Goal: Task Accomplishment & Management: Complete application form

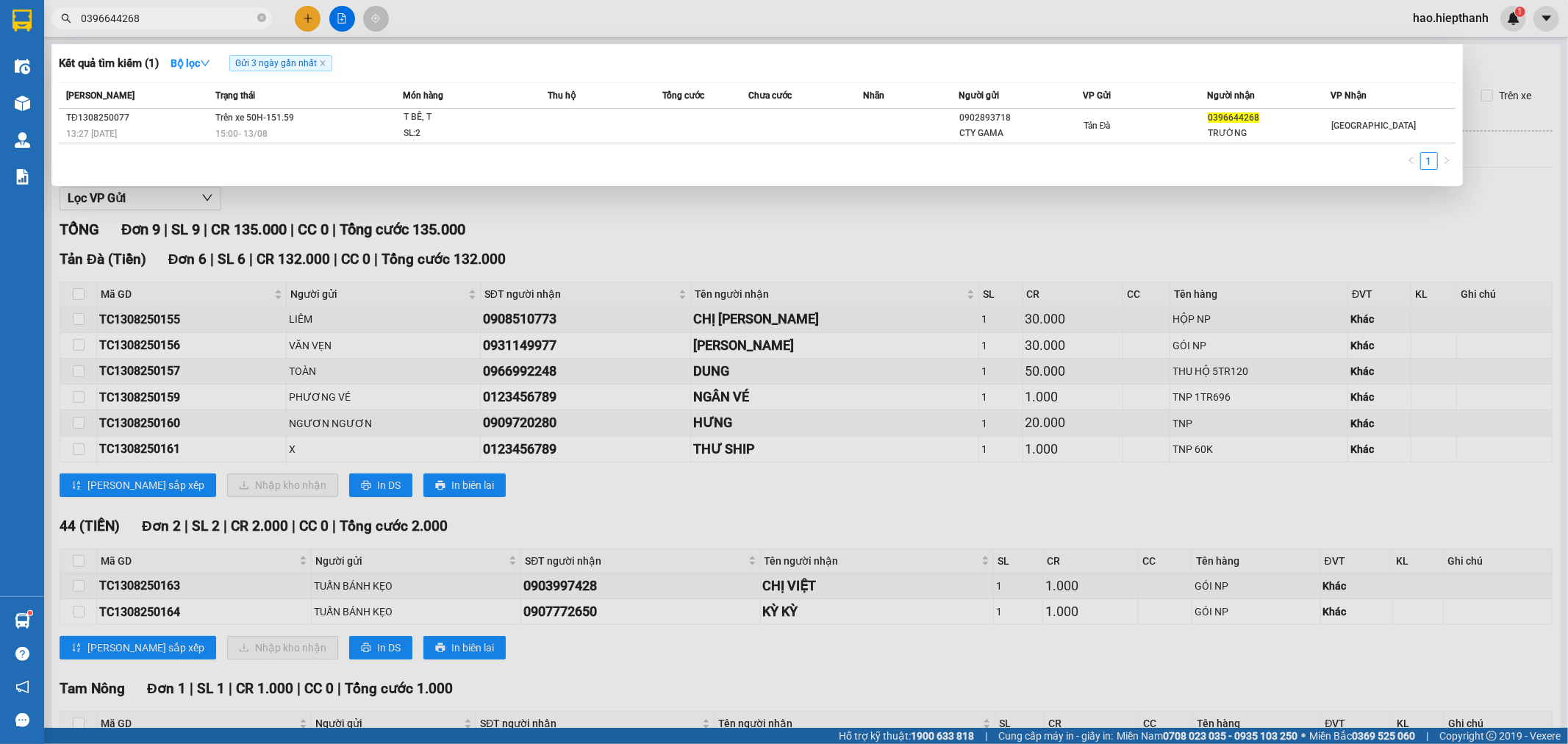
click at [309, 17] on div at bounding box center [784, 372] width 1568 height 744
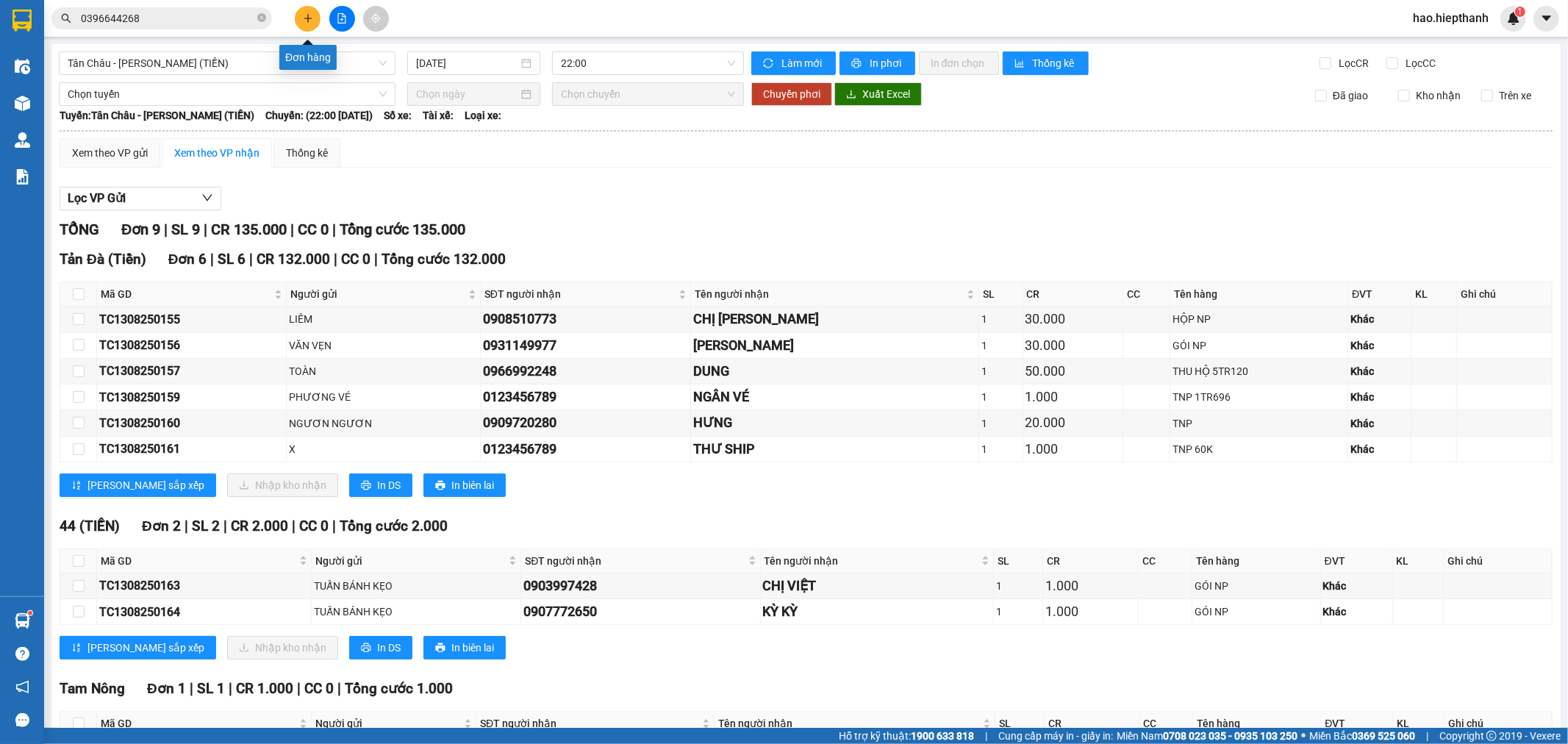
click at [309, 16] on icon "plus" at bounding box center [309, 18] width 11 height 11
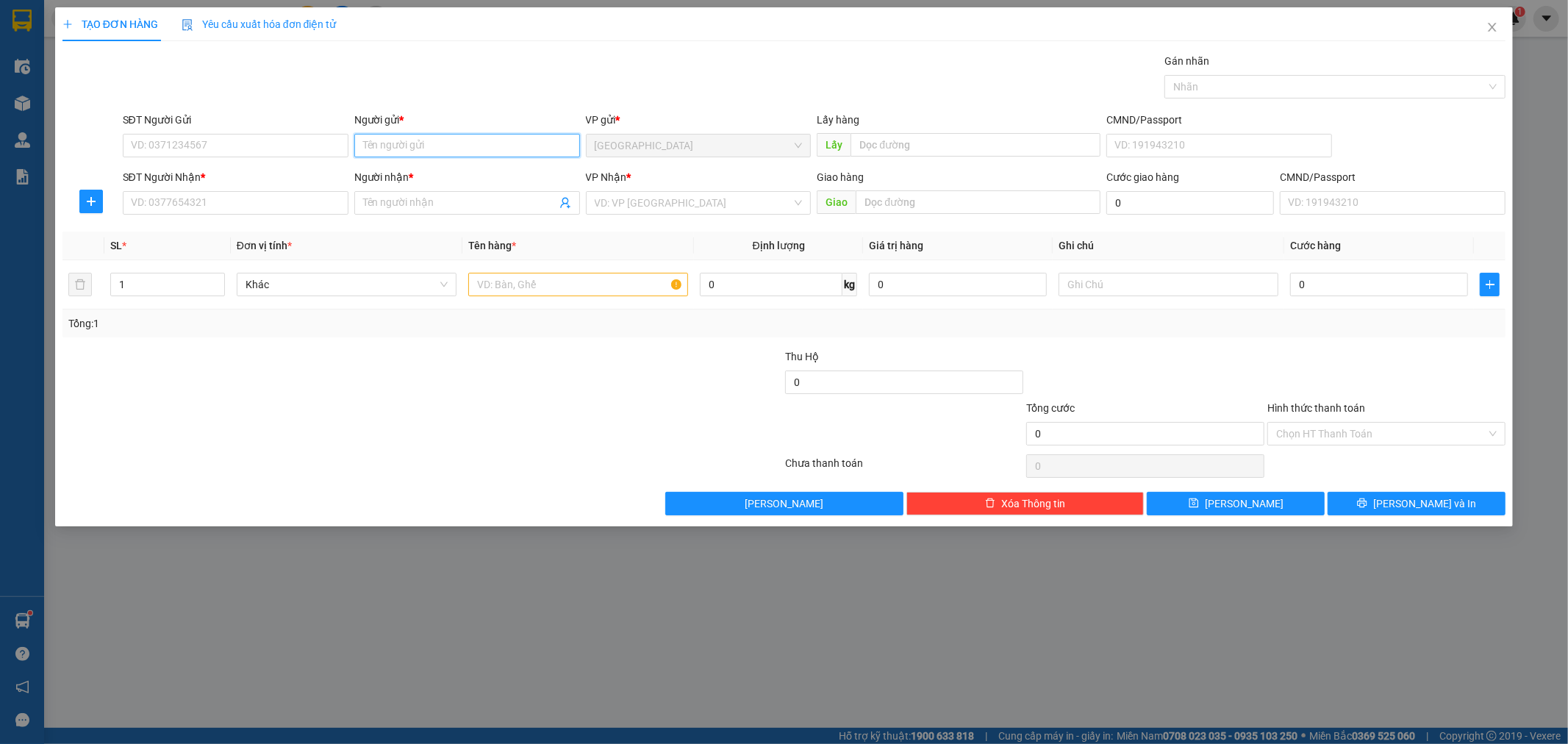
click at [419, 145] on input "Người gửi *" at bounding box center [467, 145] width 226 height 24
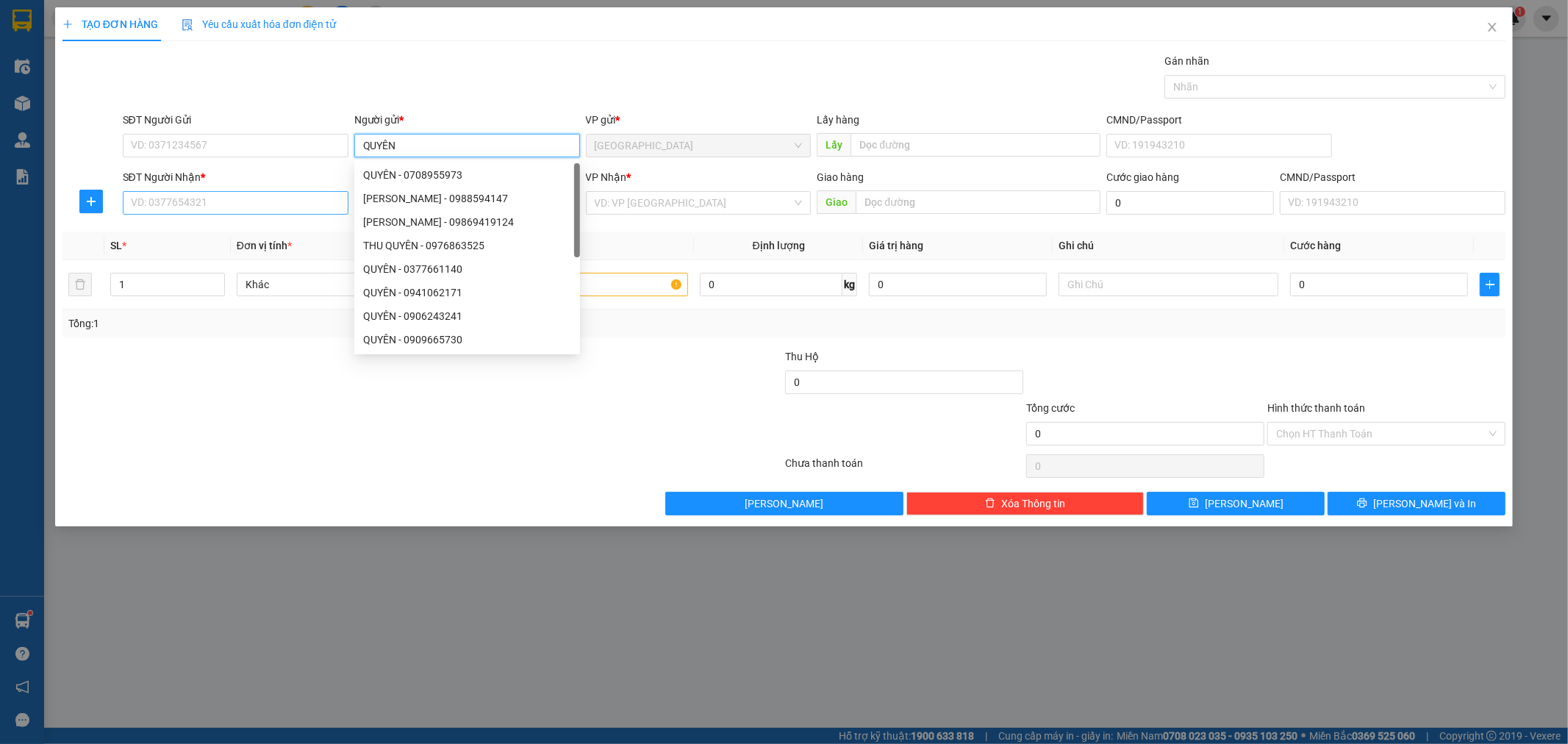
type input "QUYÊN"
click at [189, 211] on input "SĐT Người Nhận *" at bounding box center [236, 202] width 226 height 24
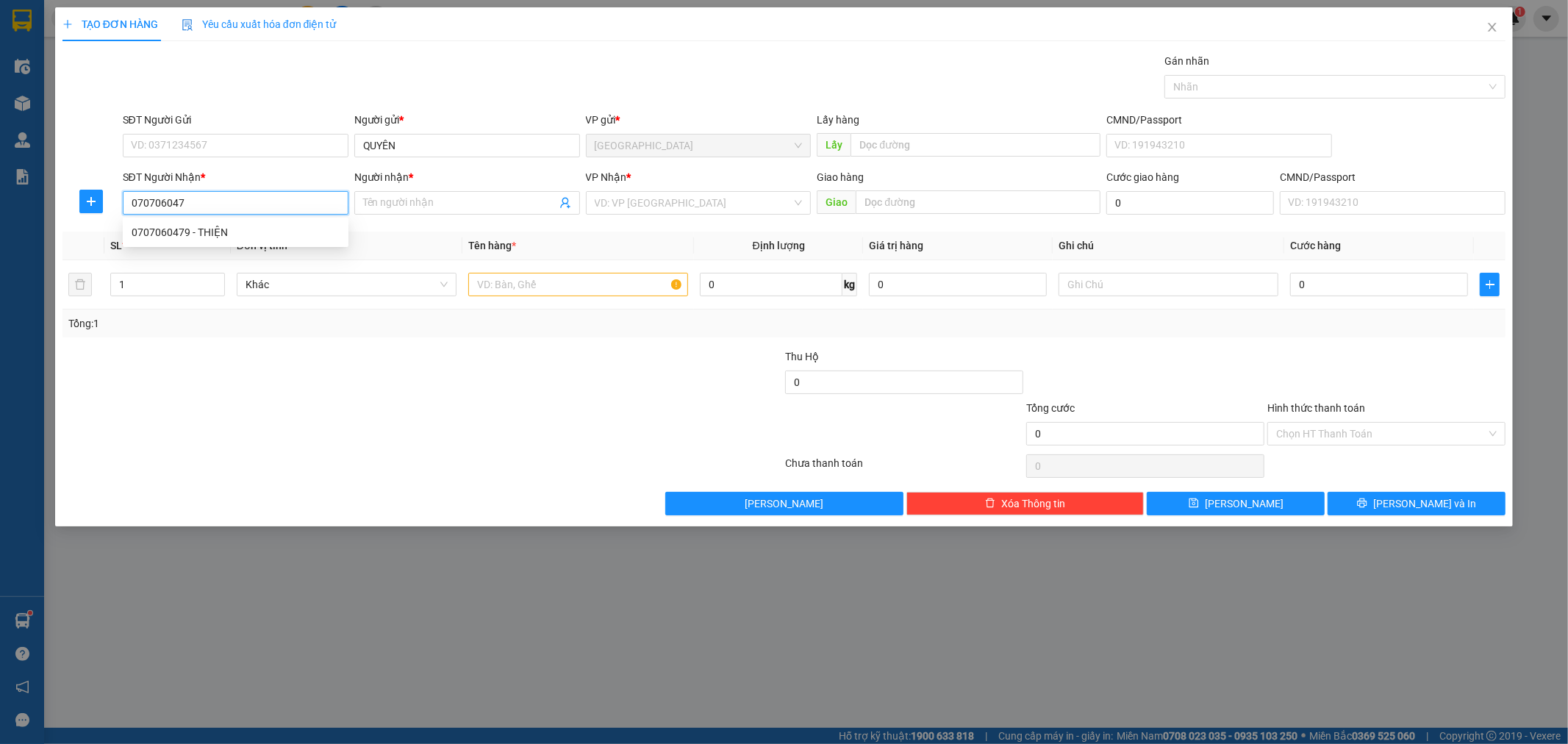
type input "0707060479"
click at [254, 232] on div "0707060479 - THIỆN" at bounding box center [236, 232] width 208 height 16
type input "THIỆN"
type input "0707060479"
click at [649, 203] on input "search" at bounding box center [693, 202] width 198 height 22
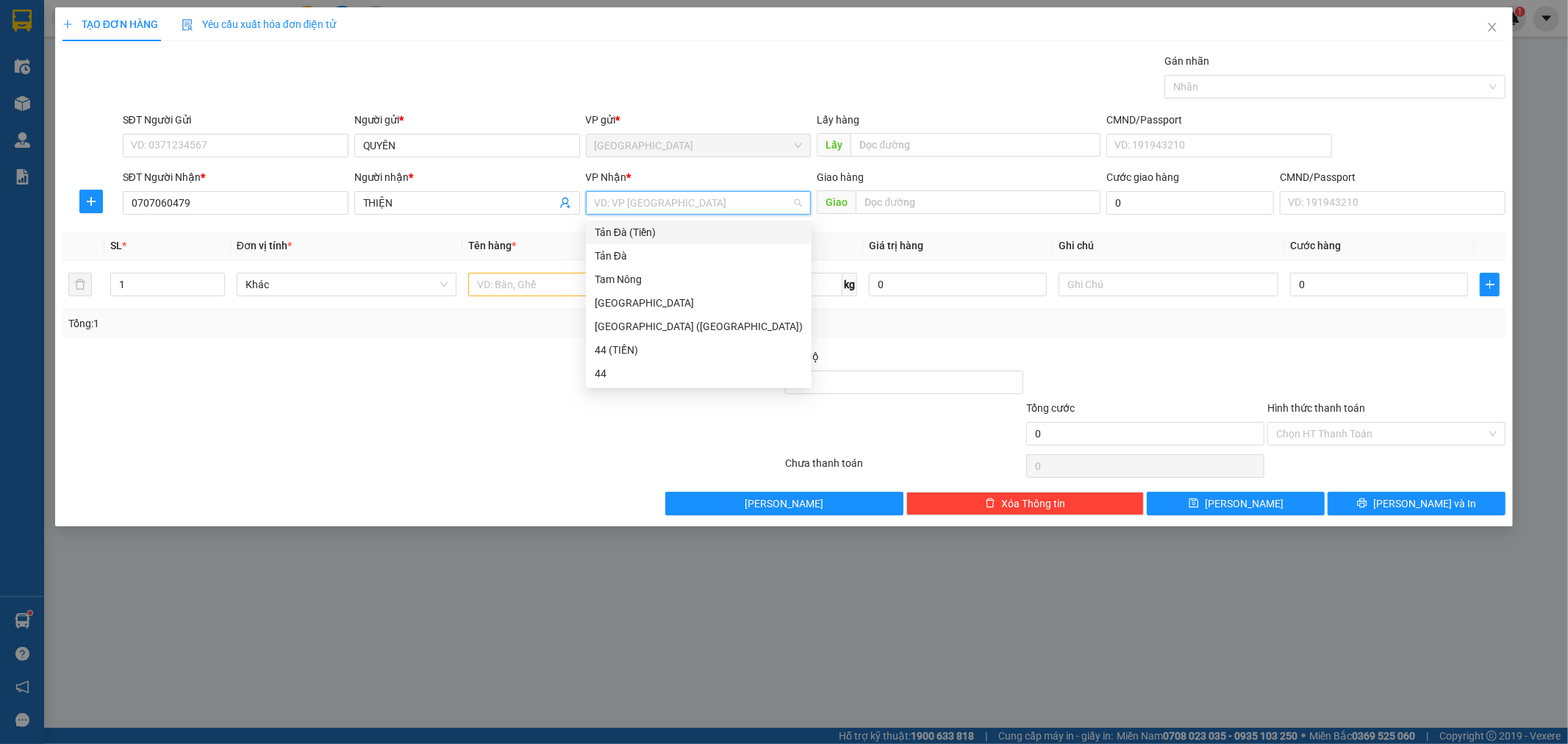
click at [626, 230] on div "Tản Đà (Tiền)" at bounding box center [698, 232] width 208 height 16
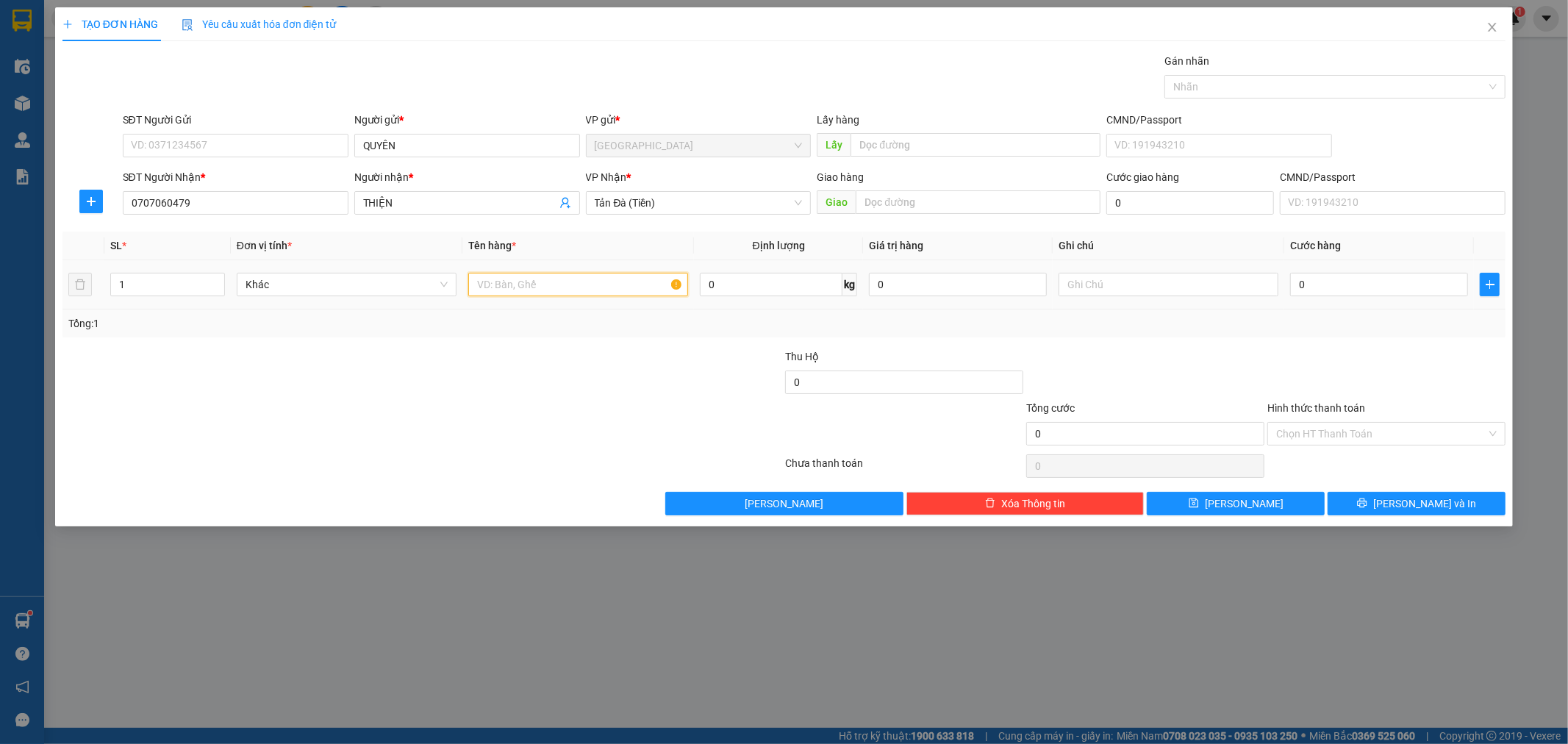
click at [596, 283] on input "text" at bounding box center [578, 284] width 220 height 24
type input "TNP 1TRIEU"
click at [1328, 284] on input "0" at bounding box center [1378, 284] width 178 height 24
type input "1"
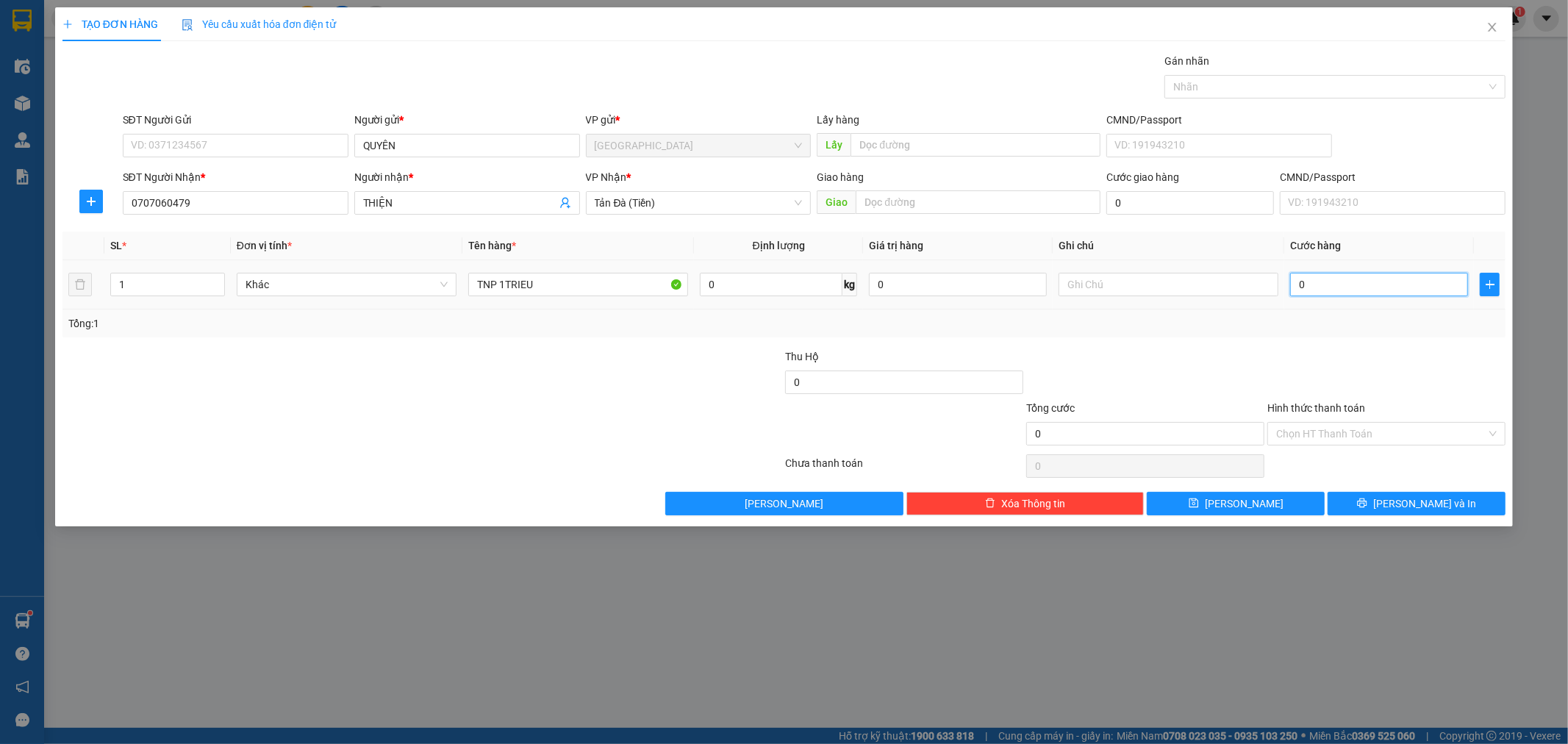
type input "1"
type input "10"
type input "10.000"
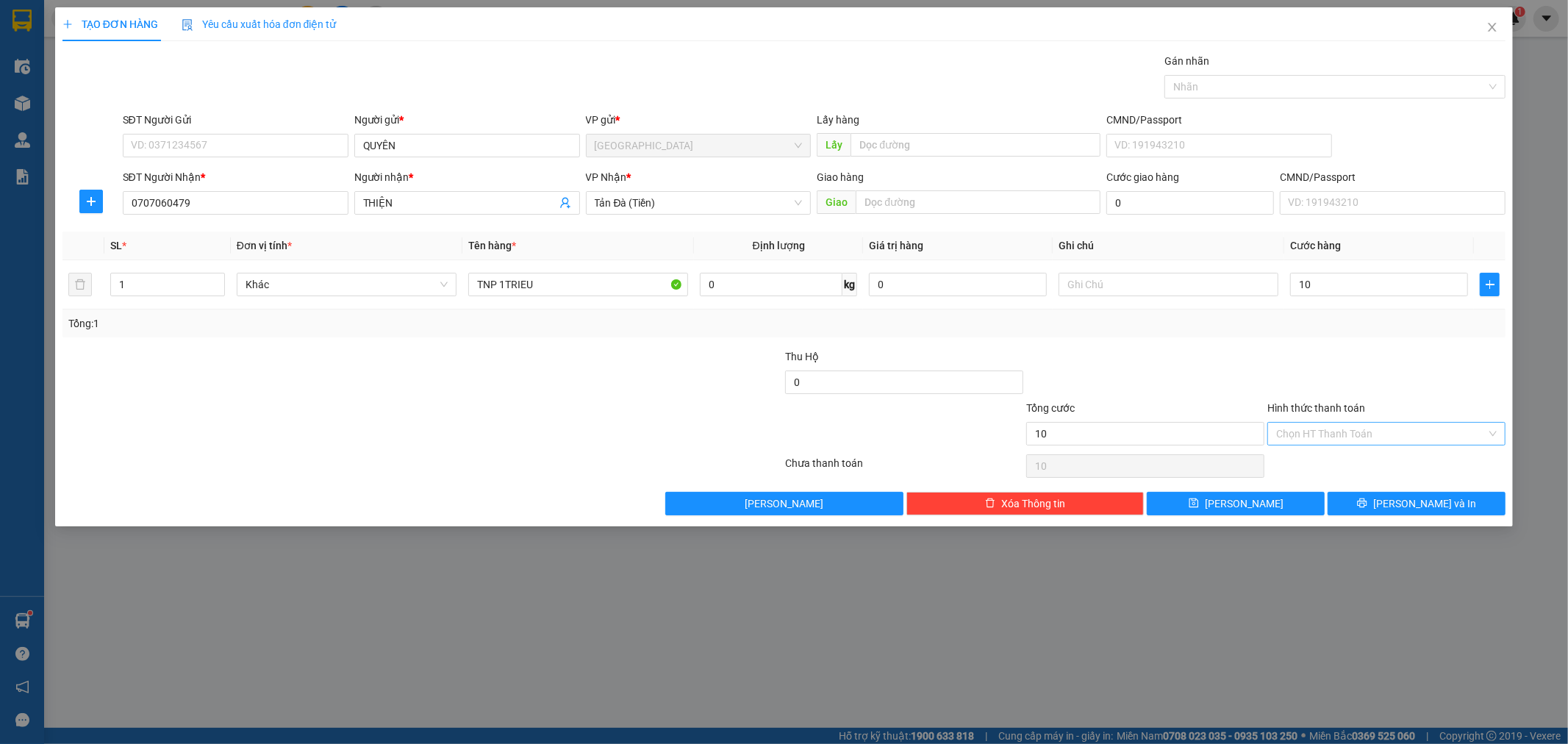
type input "10.000"
click at [1329, 430] on input "Hình thức thanh toán" at bounding box center [1381, 434] width 210 height 22
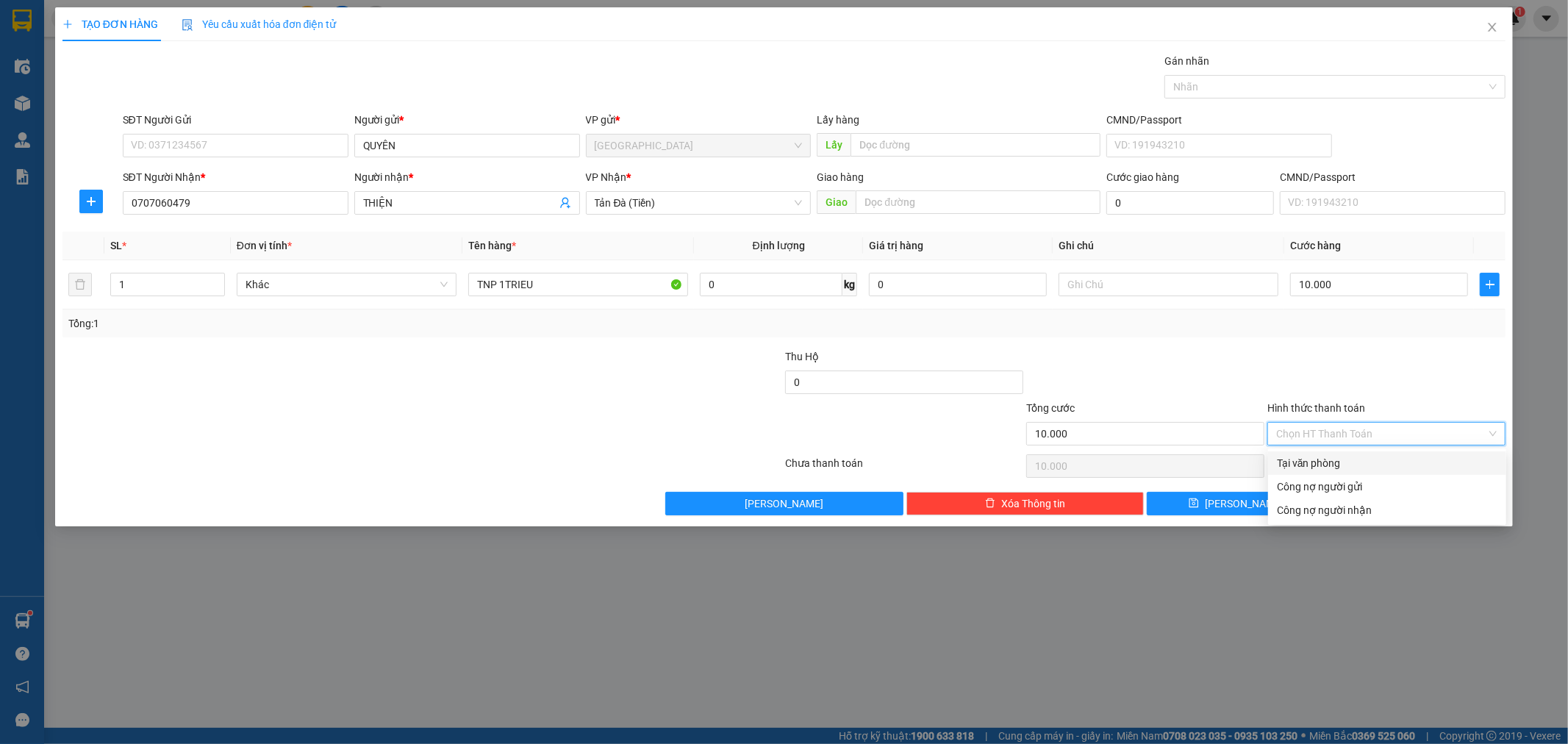
click at [1325, 463] on div "Tại văn phòng" at bounding box center [1386, 463] width 221 height 16
type input "0"
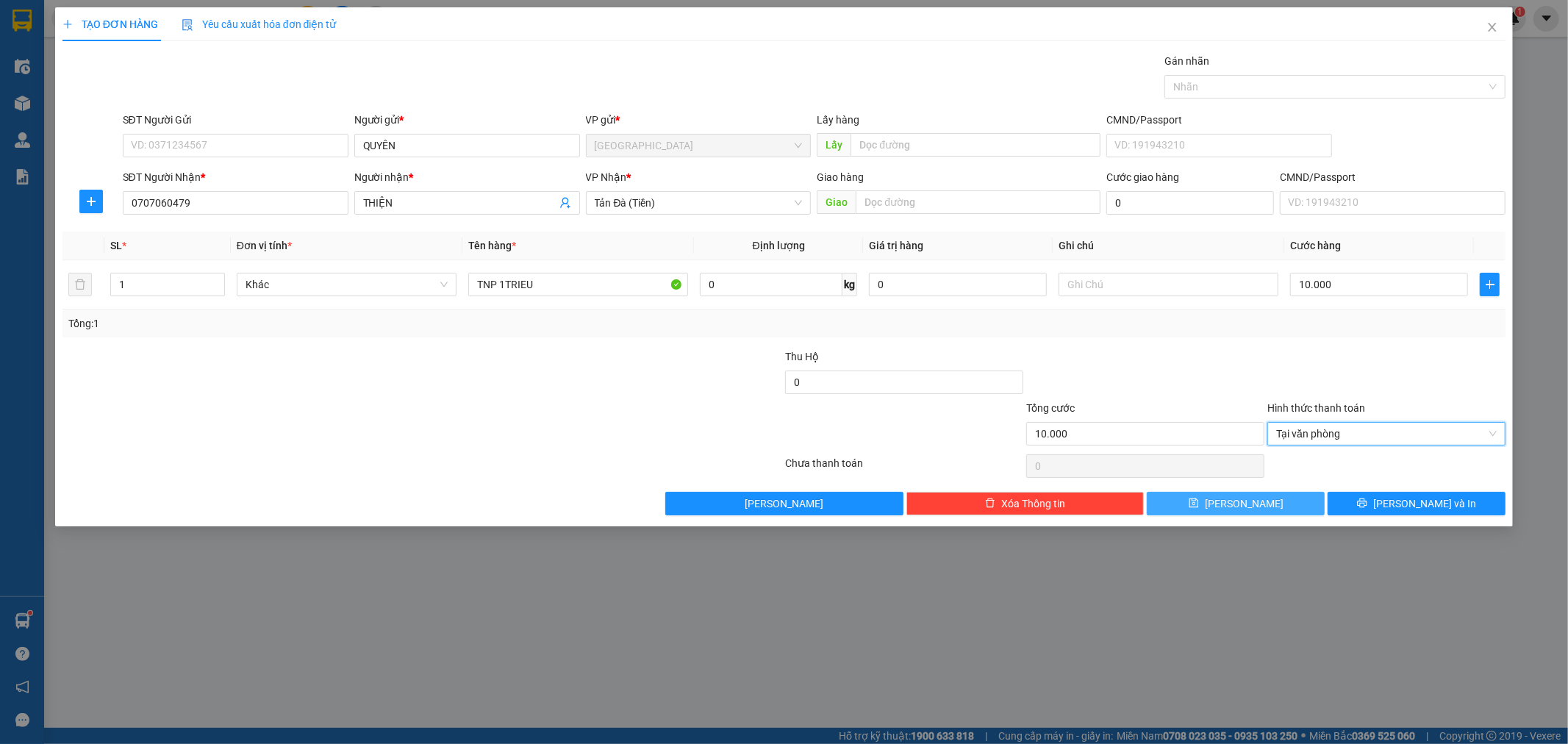
click at [1304, 509] on button "[PERSON_NAME]" at bounding box center [1235, 503] width 178 height 24
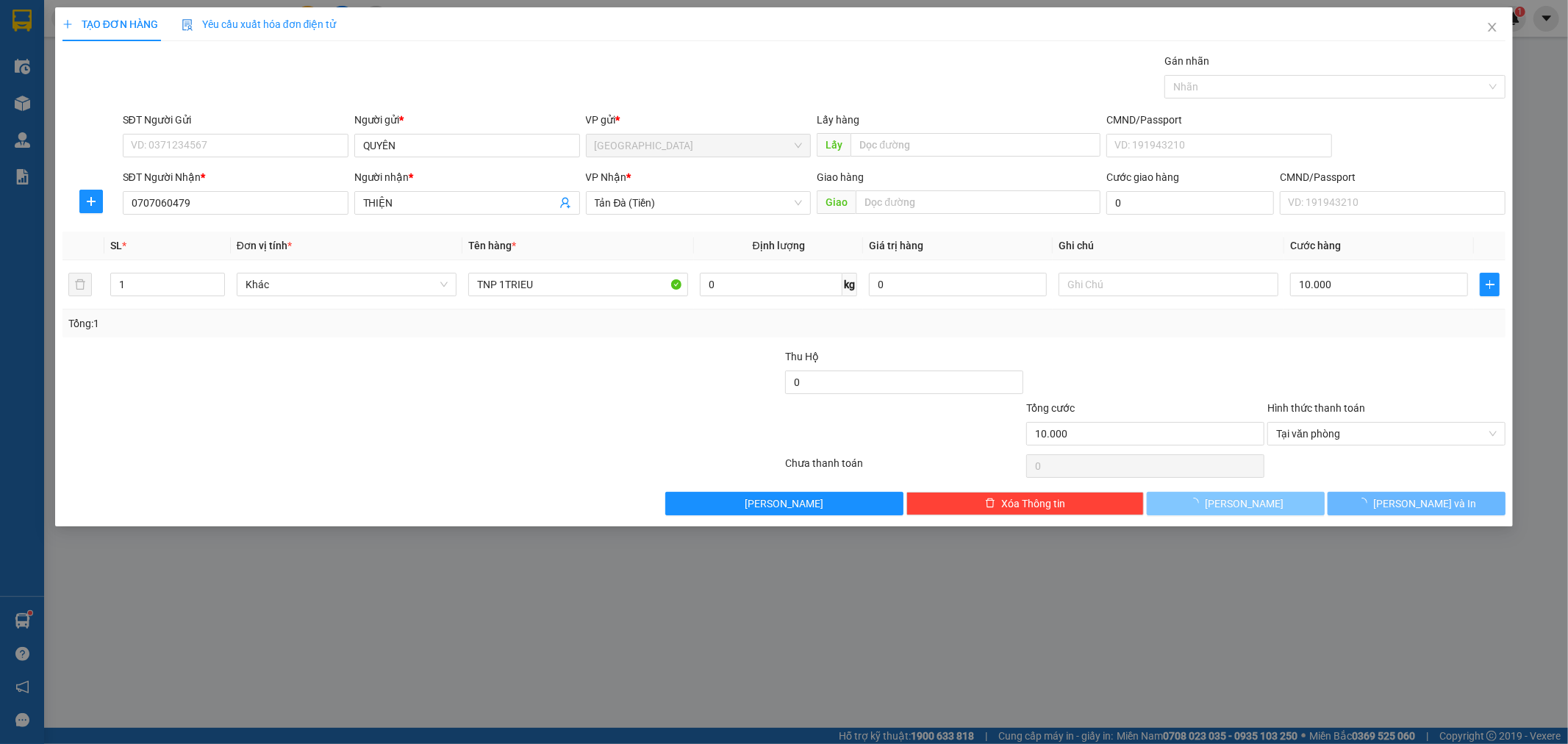
type input "0"
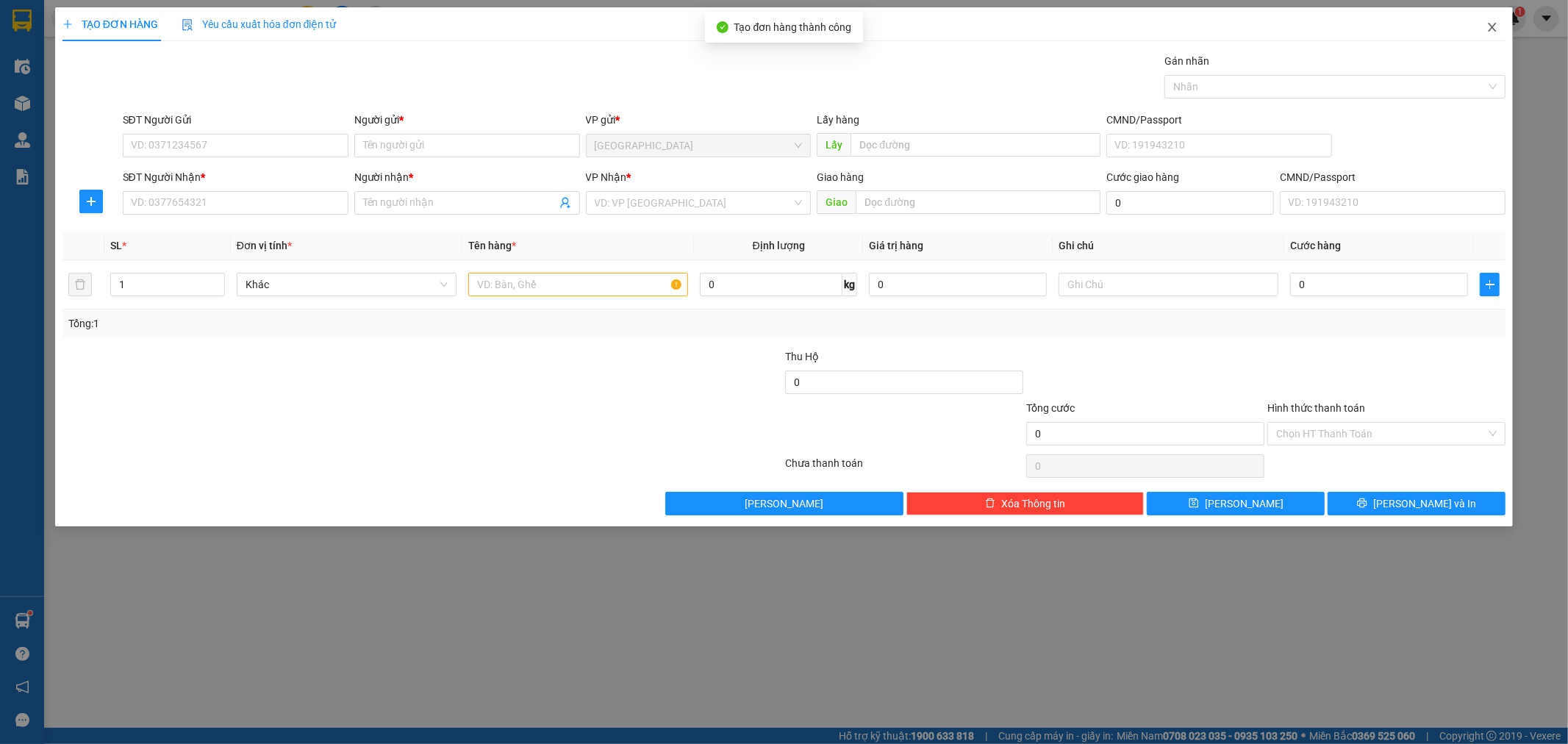
click at [1493, 29] on icon "close" at bounding box center [1492, 27] width 8 height 9
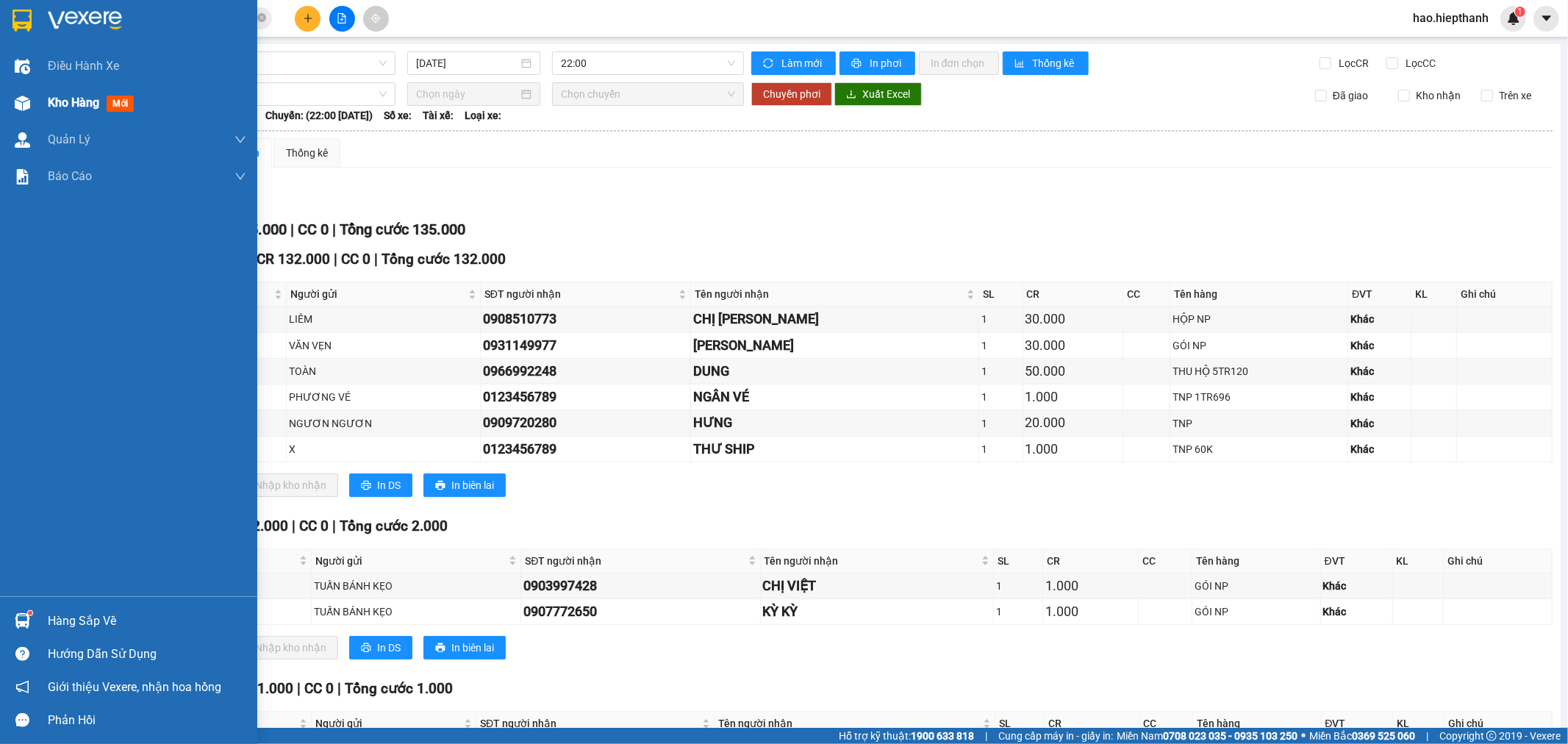
click at [45, 106] on div "Kho hàng mới" at bounding box center [128, 103] width 258 height 37
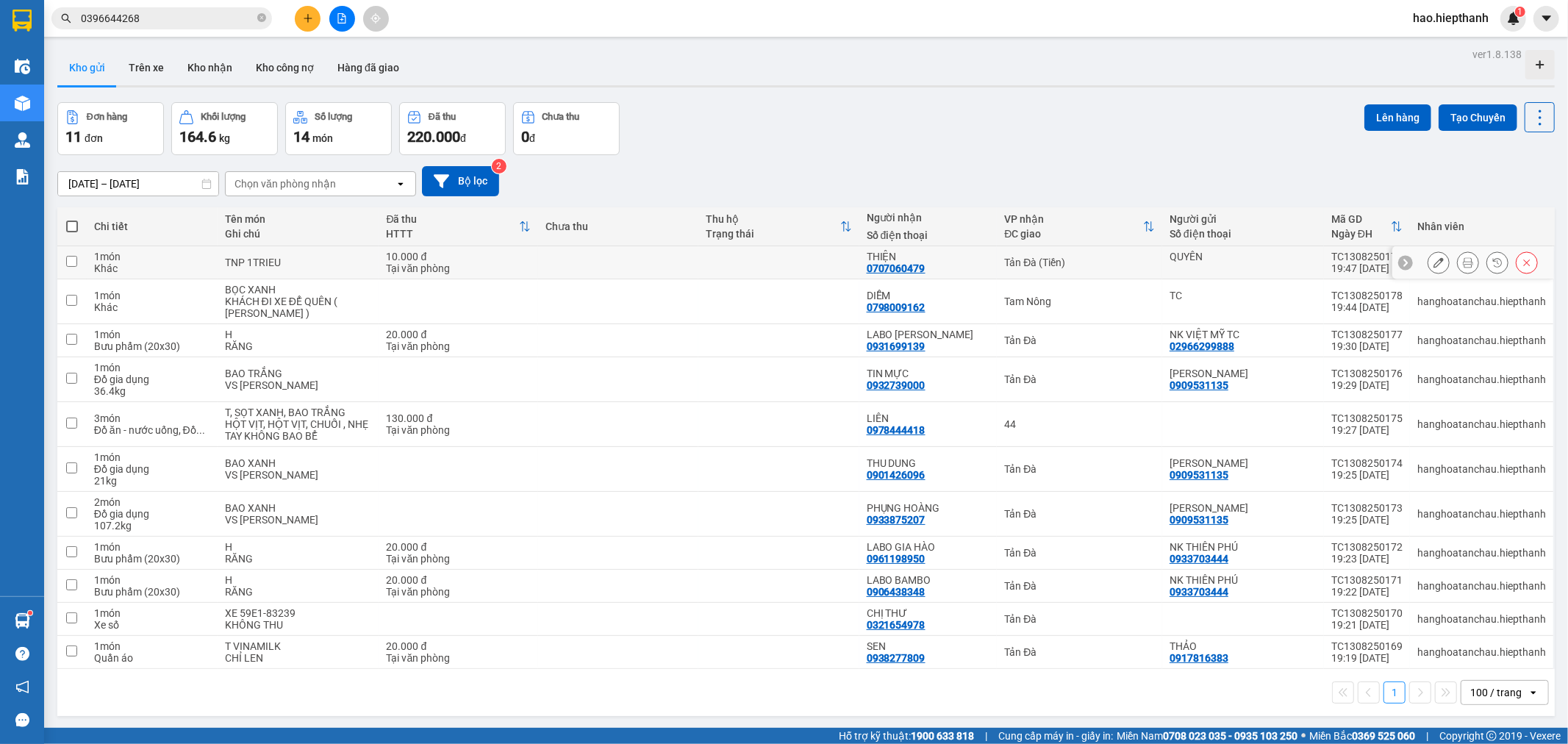
click at [1231, 263] on div "QUYÊN" at bounding box center [1242, 262] width 147 height 24
checkbox input "true"
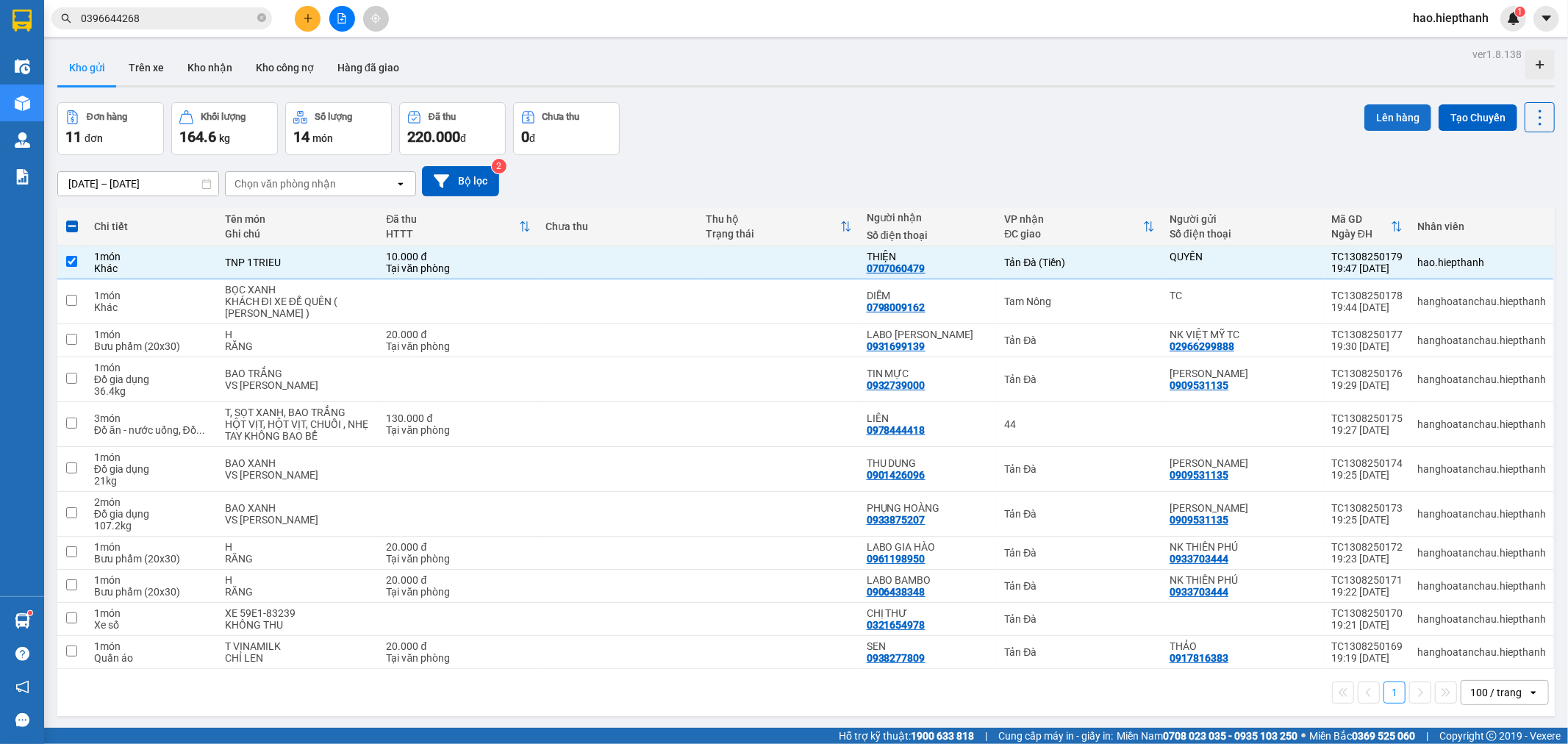
click at [1388, 114] on button "Lên hàng" at bounding box center [1397, 118] width 67 height 26
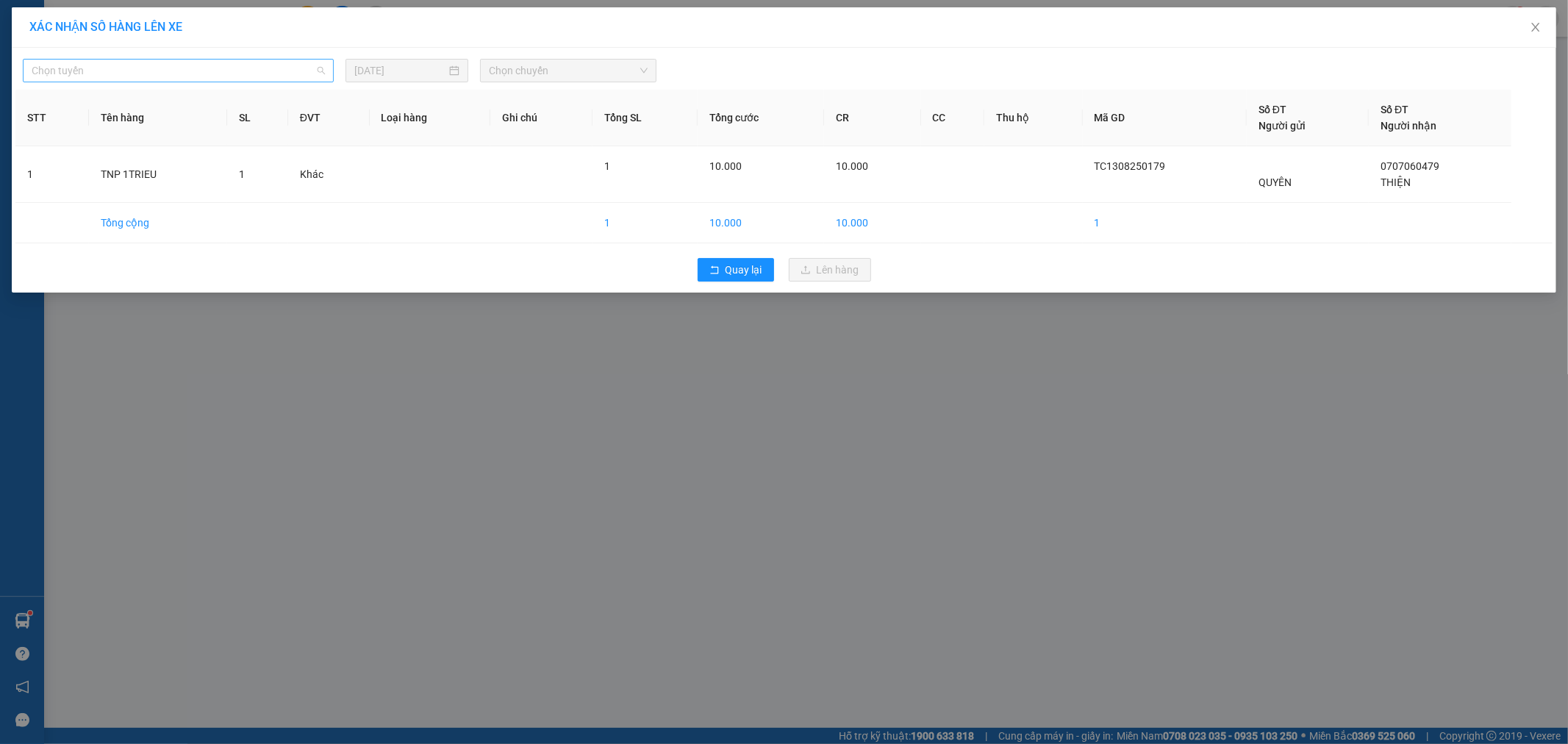
drag, startPoint x: 200, startPoint y: 69, endPoint x: 92, endPoint y: 98, distance: 111.8
click at [200, 69] on span "Chọn tuyến" at bounding box center [178, 70] width 294 height 22
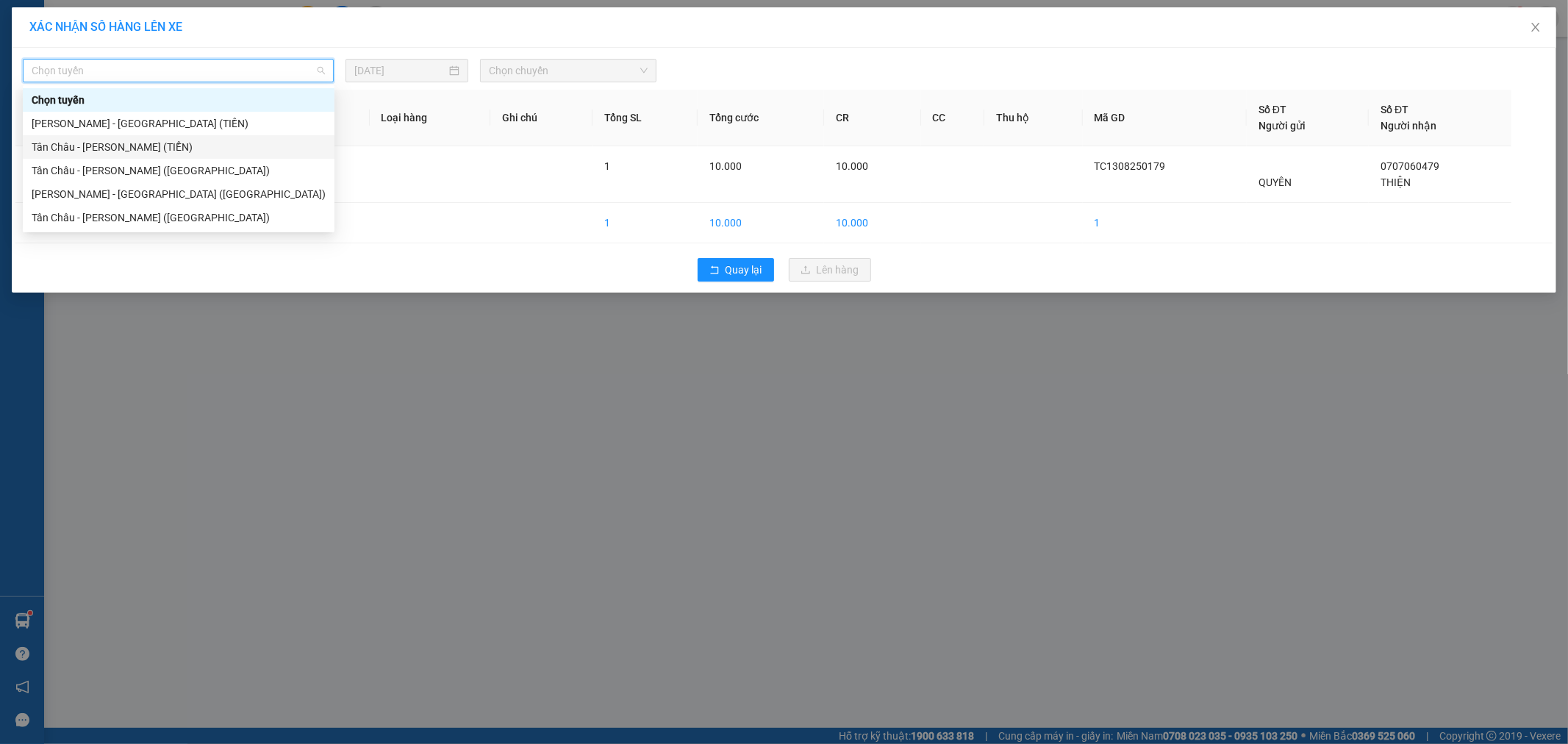
click at [63, 139] on div "Tân Châu - [PERSON_NAME] (TIỀN)" at bounding box center [178, 147] width 294 height 16
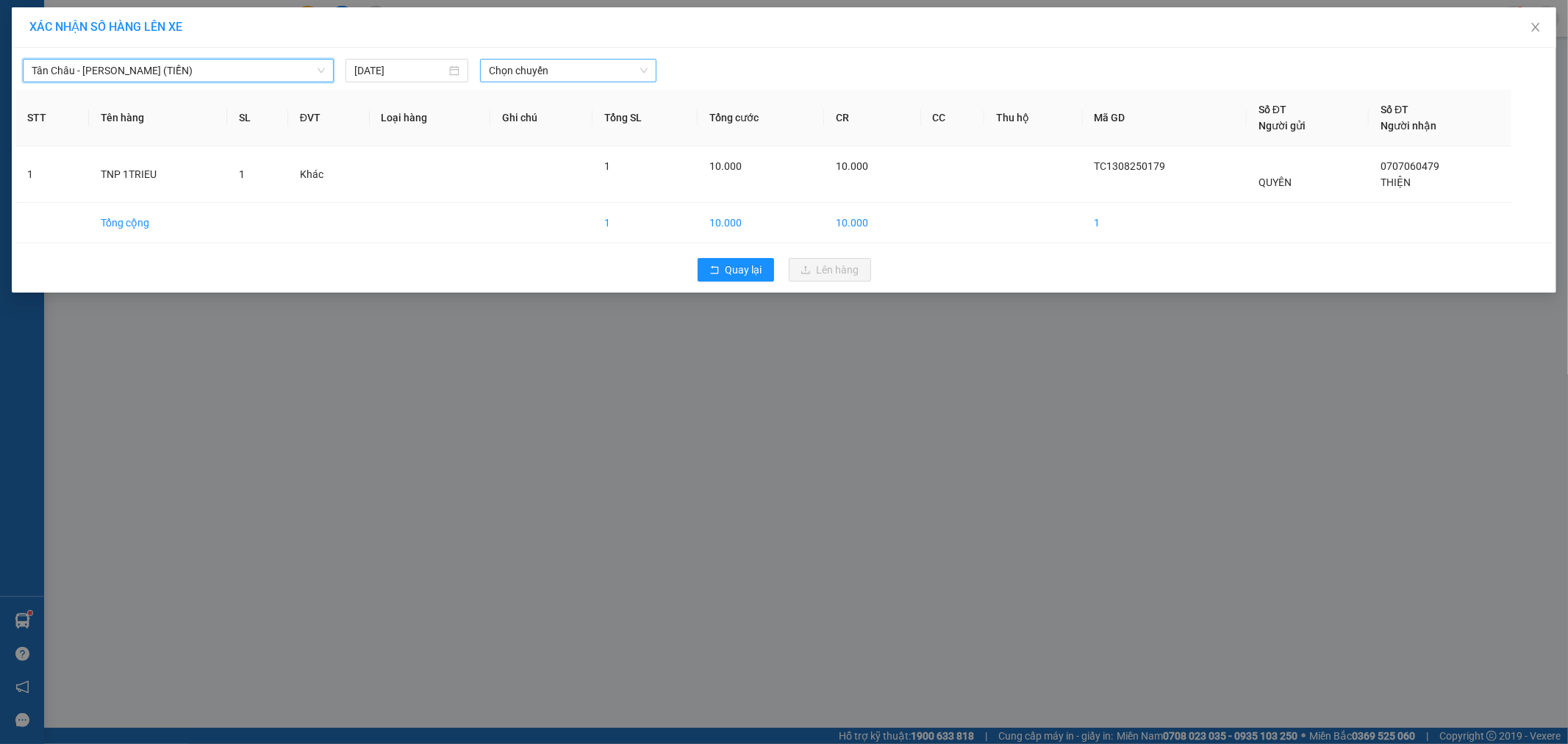
click at [584, 69] on span "Chọn chuyến" at bounding box center [568, 70] width 159 height 22
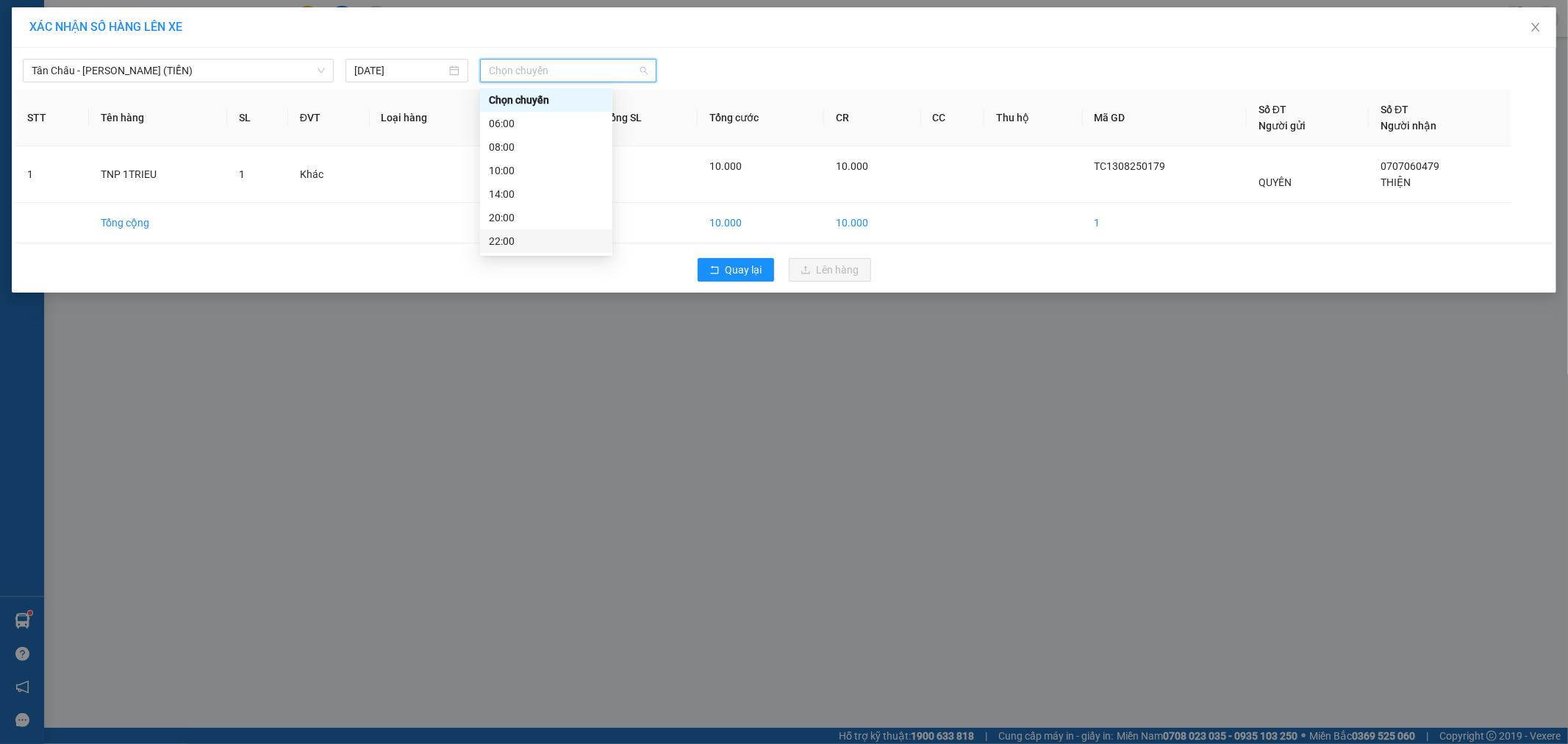
drag, startPoint x: 552, startPoint y: 240, endPoint x: 866, endPoint y: 334, distance: 327.8
click at [555, 241] on div "22:00" at bounding box center [546, 241] width 114 height 16
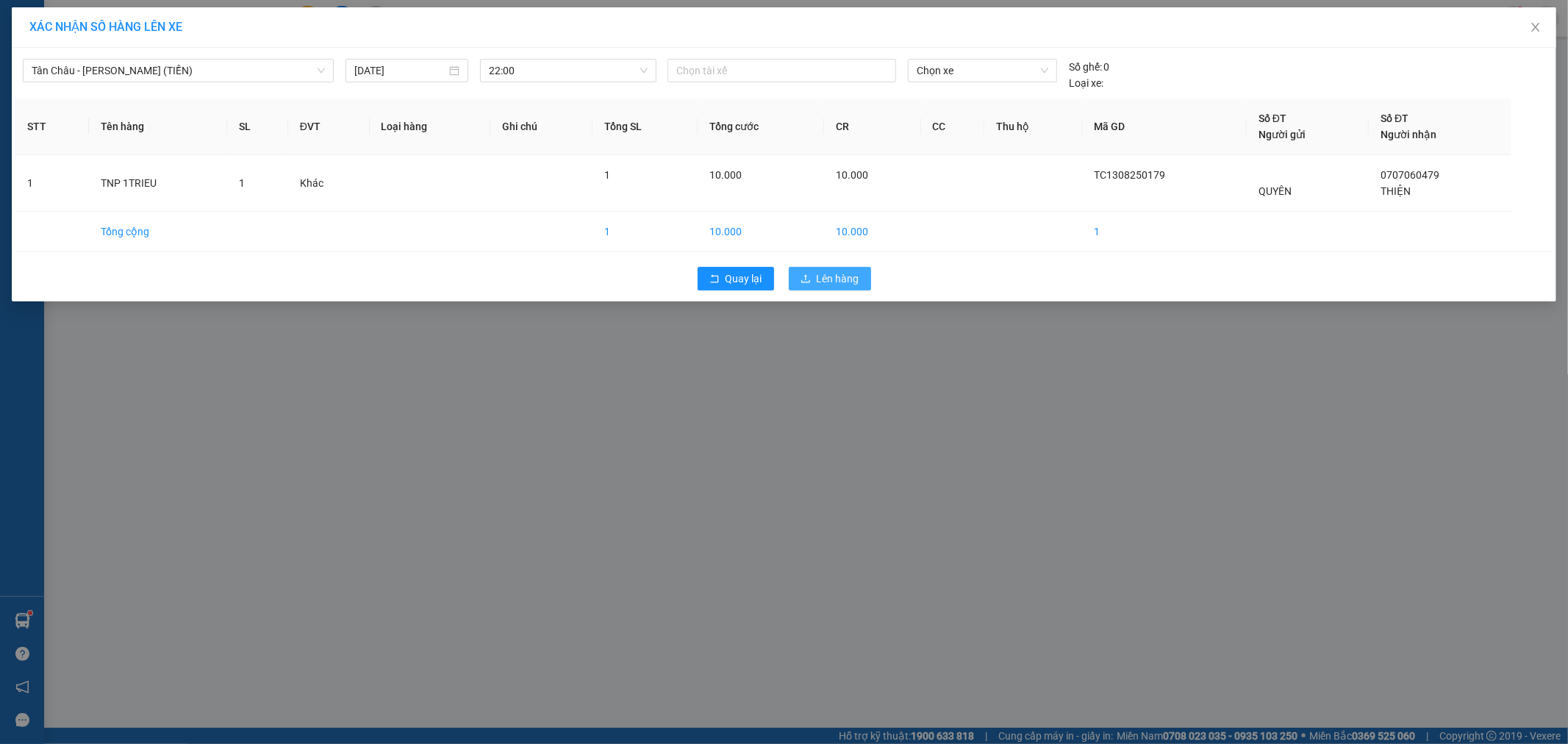
click at [842, 277] on span "Lên hàng" at bounding box center [838, 279] width 42 height 16
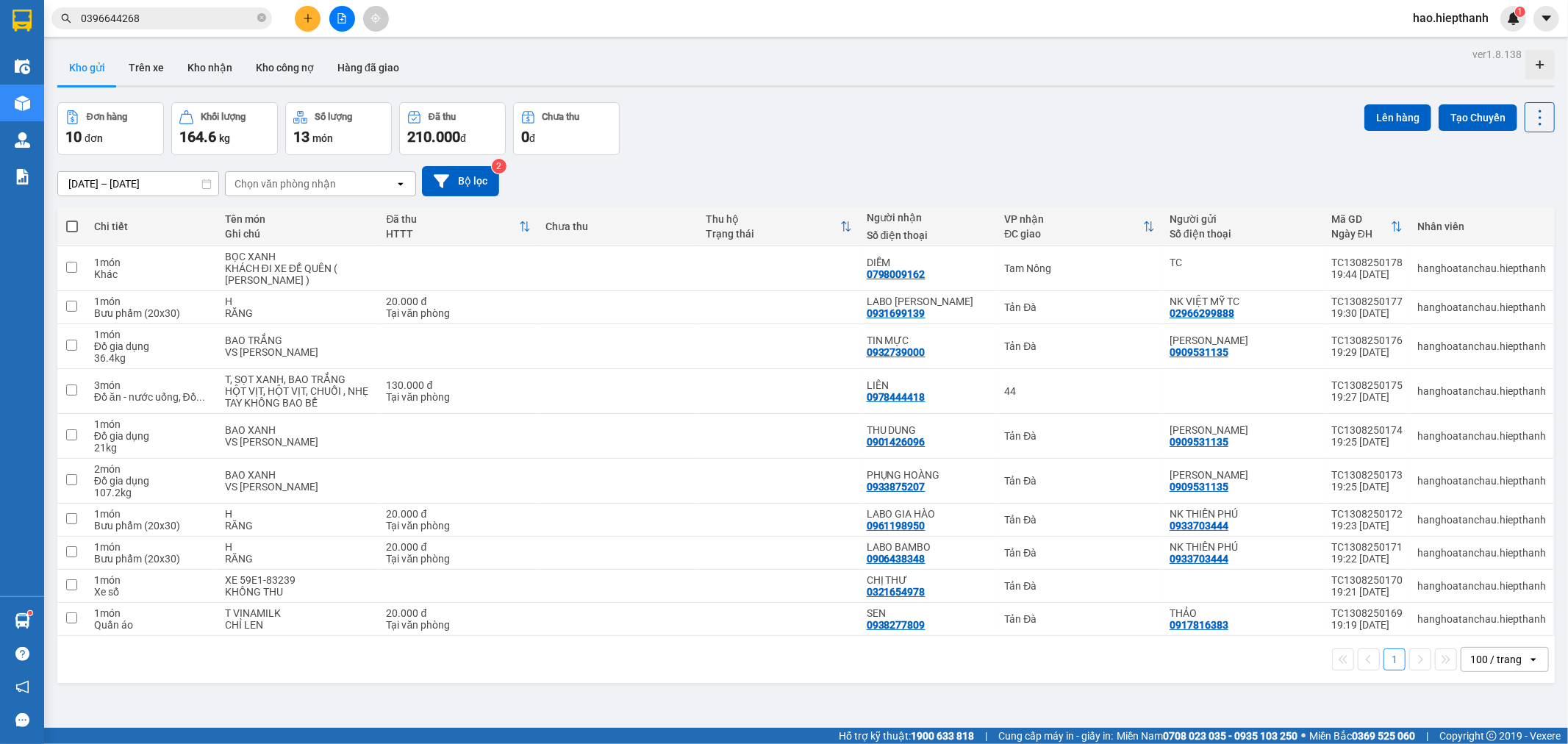
click at [207, 33] on div "Kết quả tìm kiếm ( 1 ) Bộ lọc Gửi 3 ngày gần nhất Mã ĐH Trạng thái Món hàng Thu…" at bounding box center [784, 18] width 1568 height 37
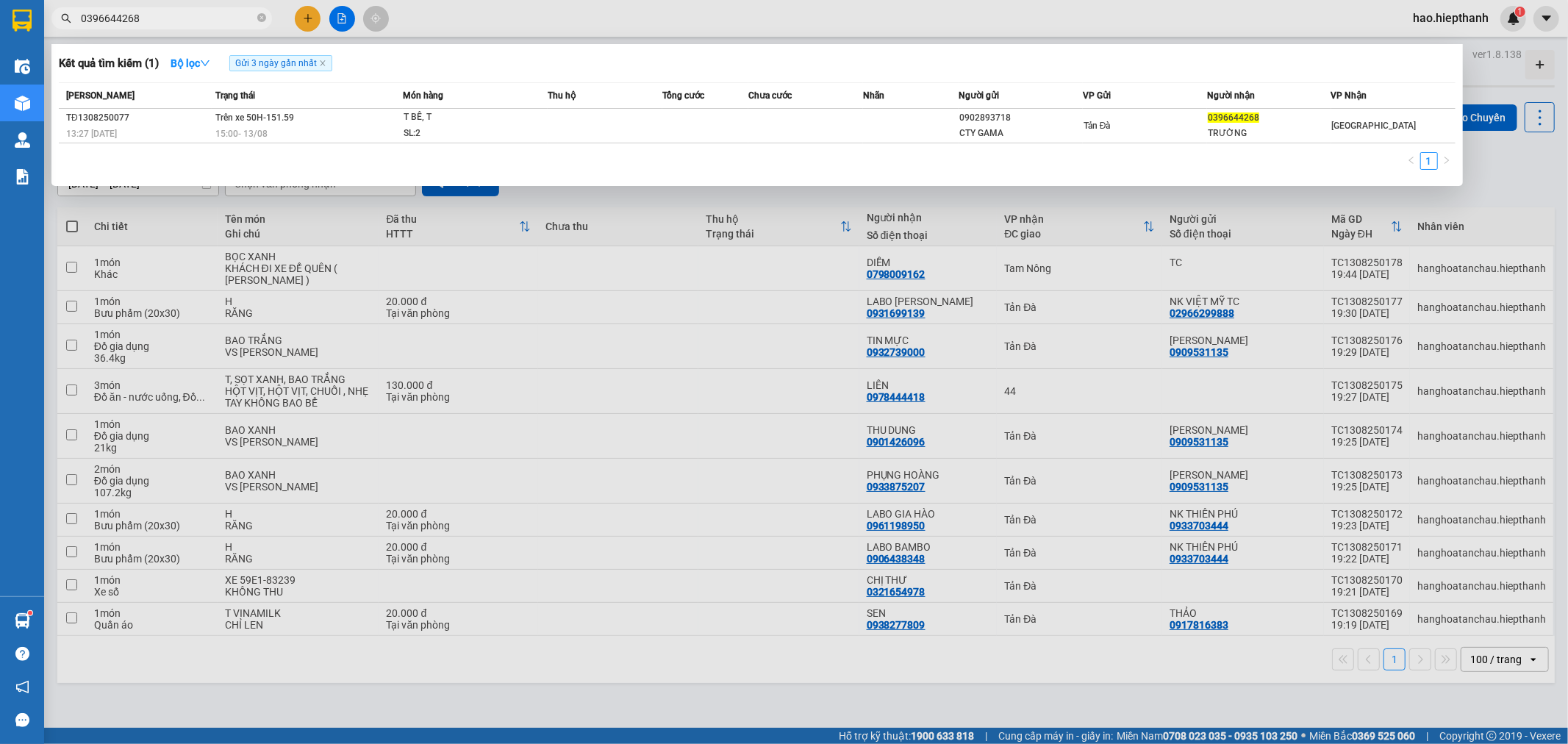
click at [209, 28] on span "0396644268" at bounding box center [162, 18] width 221 height 22
click at [265, 22] on icon "close-circle" at bounding box center [262, 18] width 9 height 9
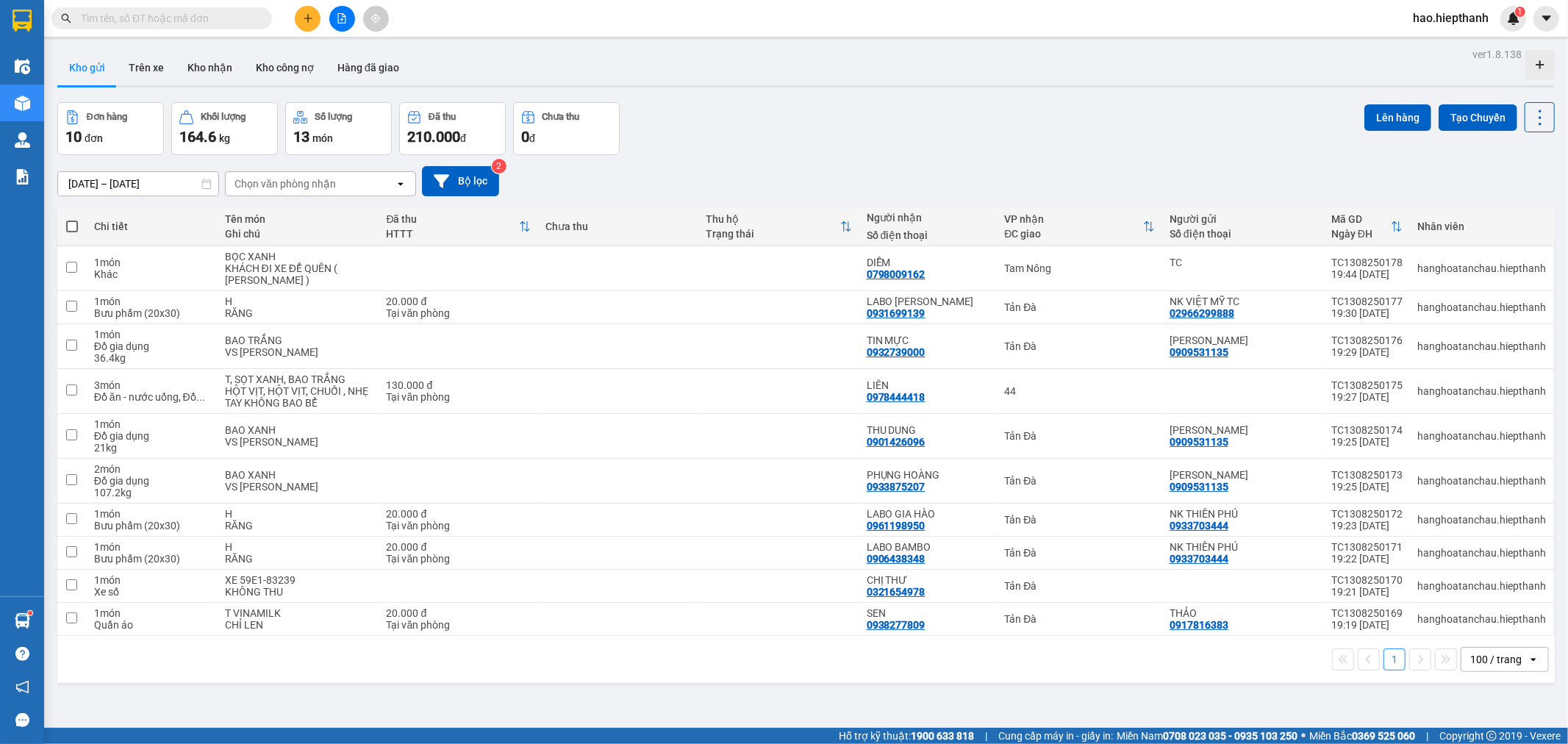
click at [207, 20] on input "text" at bounding box center [167, 18] width 173 height 16
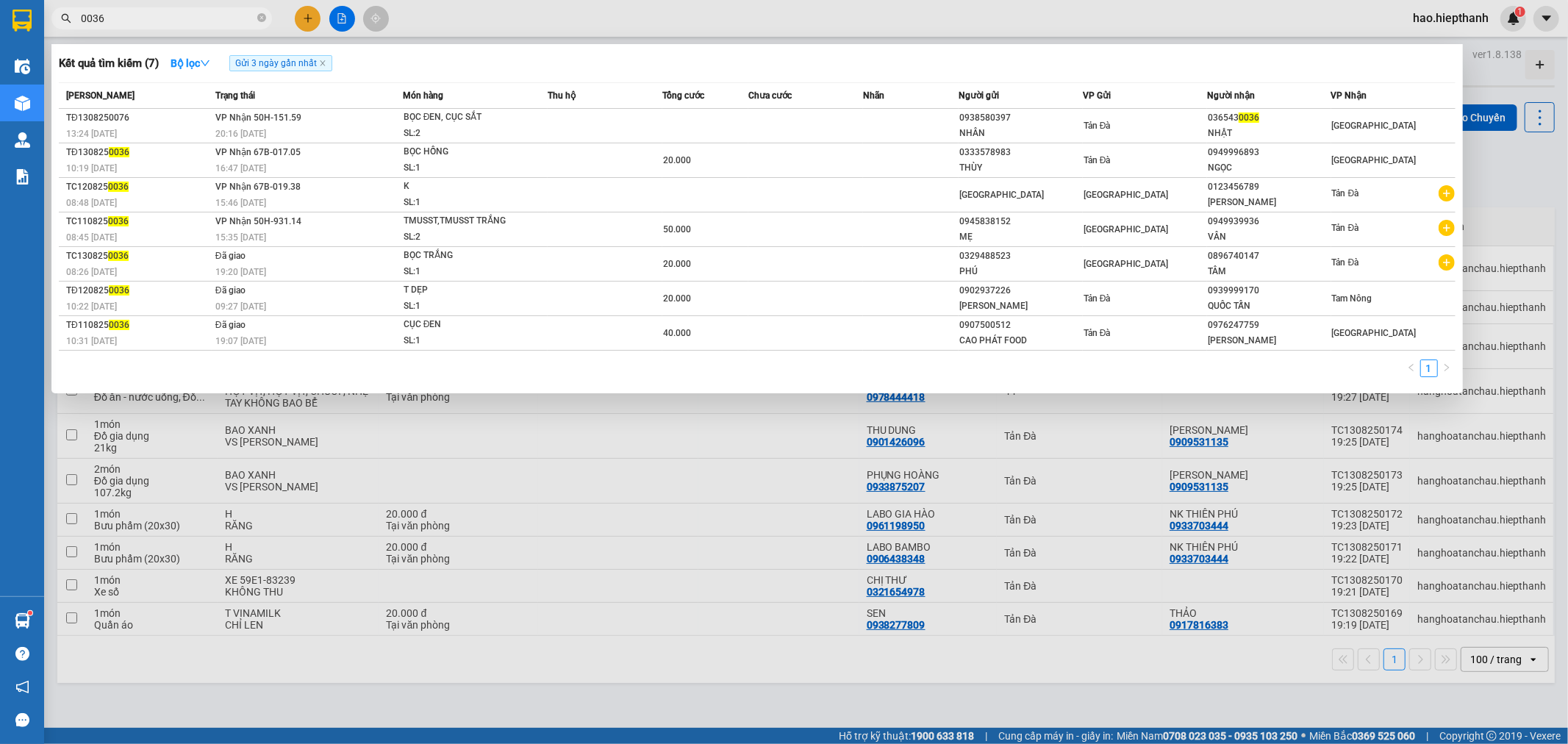
type input "0036"
